Goal: Task Accomplishment & Management: Use online tool/utility

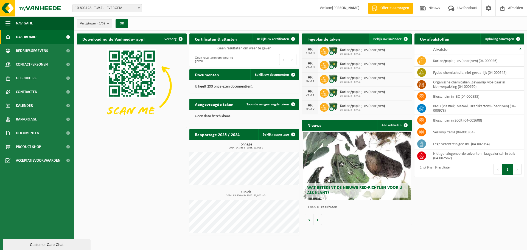
click at [387, 41] on link "Bekijk uw kalender" at bounding box center [390, 39] width 42 height 11
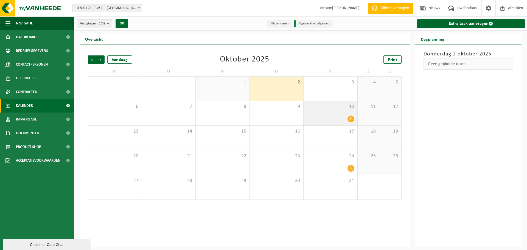
click at [332, 118] on div at bounding box center [331, 118] width 48 height 7
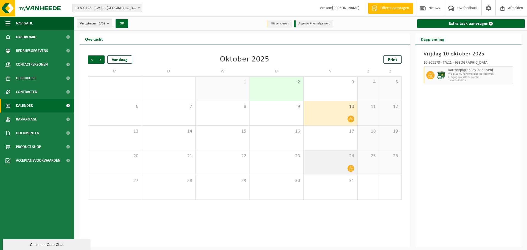
click at [337, 161] on div "24" at bounding box center [331, 163] width 54 height 24
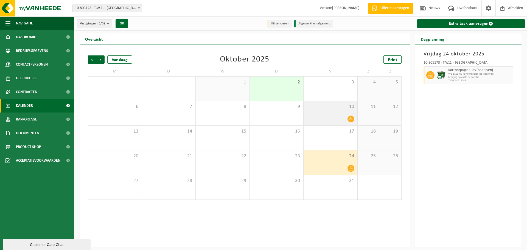
click at [333, 118] on div at bounding box center [331, 118] width 48 height 7
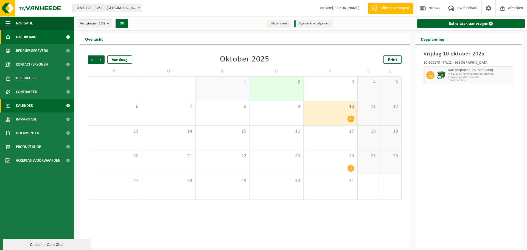
click at [21, 37] on span "Dashboard" at bounding box center [26, 37] width 21 height 14
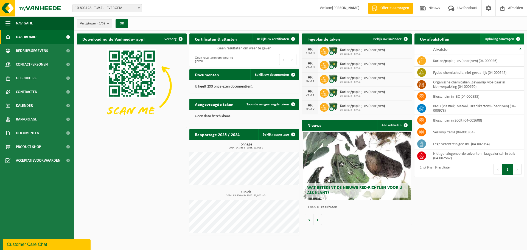
click at [497, 39] on span "Ophaling aanvragen" at bounding box center [499, 39] width 29 height 4
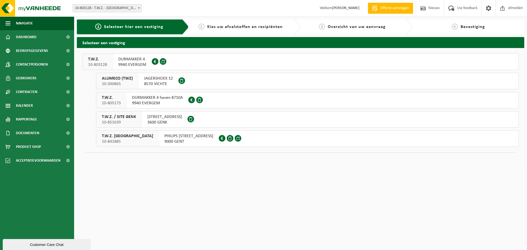
click at [159, 144] on div "PHILIPS LANDSBERGIUSLAAN 340 9000 GENT" at bounding box center [189, 139] width 60 height 16
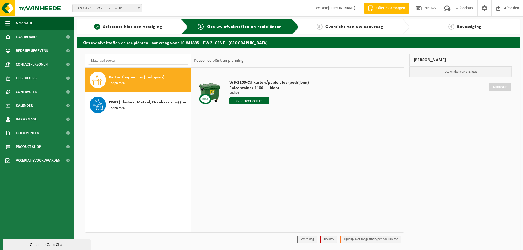
click at [237, 102] on input "text" at bounding box center [249, 101] width 40 height 7
click at [243, 141] on div "7" at bounding box center [244, 141] width 10 height 9
type input "Van 2025-10-07"
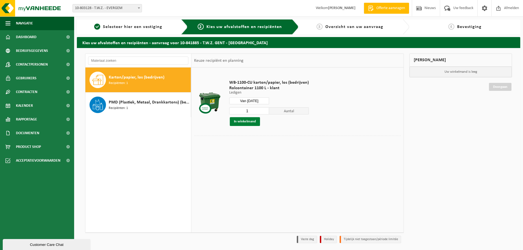
click at [248, 122] on button "In winkelmand" at bounding box center [245, 121] width 30 height 9
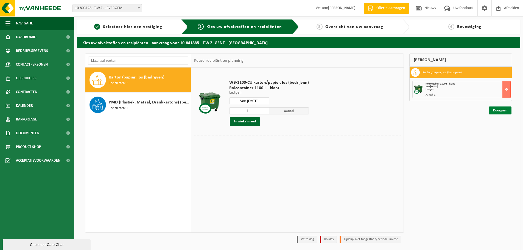
click at [495, 112] on link "Doorgaan" at bounding box center [500, 111] width 23 height 8
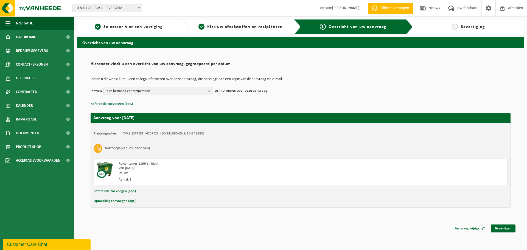
click at [193, 87] on span "Kies bestaand contactpersoon" at bounding box center [156, 91] width 99 height 8
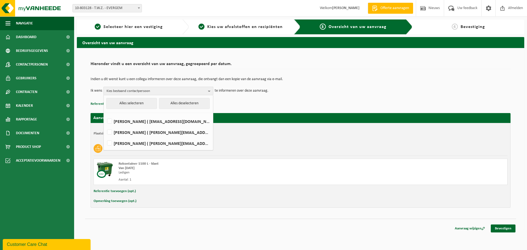
click at [191, 91] on span "Kies bestaand contactpersoon" at bounding box center [156, 91] width 99 height 8
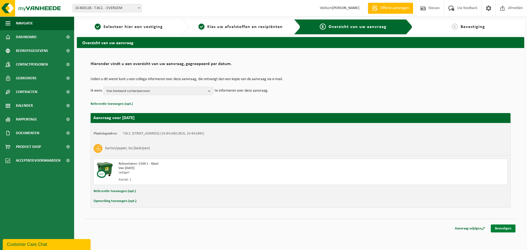
click at [505, 229] on link "Bevestigen" at bounding box center [503, 229] width 25 height 8
